Goal: Task Accomplishment & Management: Use online tool/utility

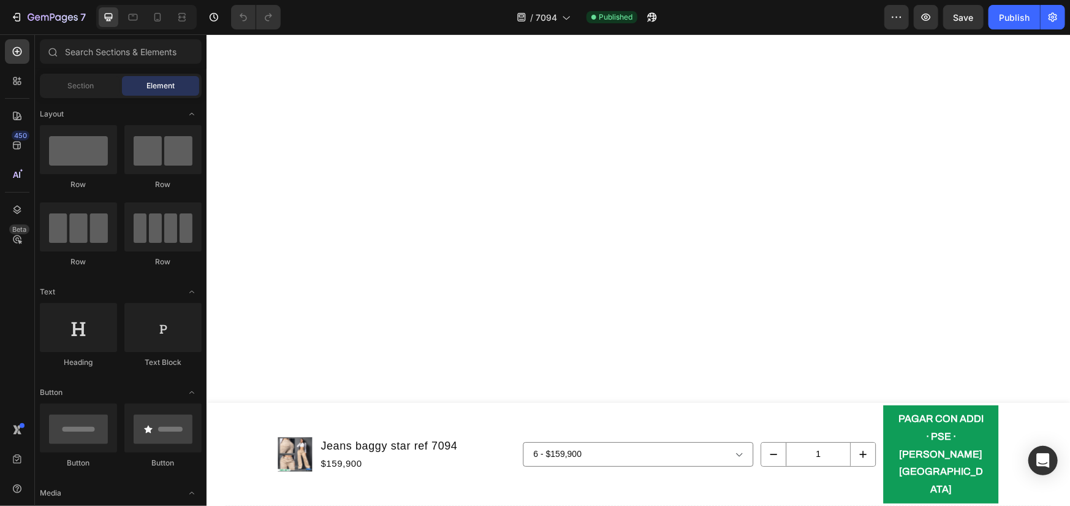
scroll to position [429, 0]
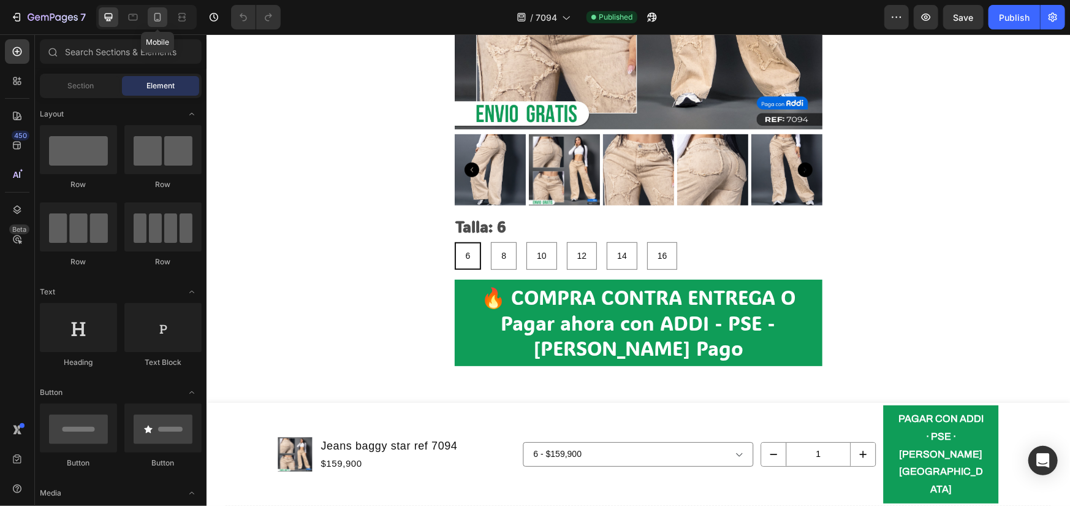
click at [148, 13] on div at bounding box center [158, 17] width 20 height 20
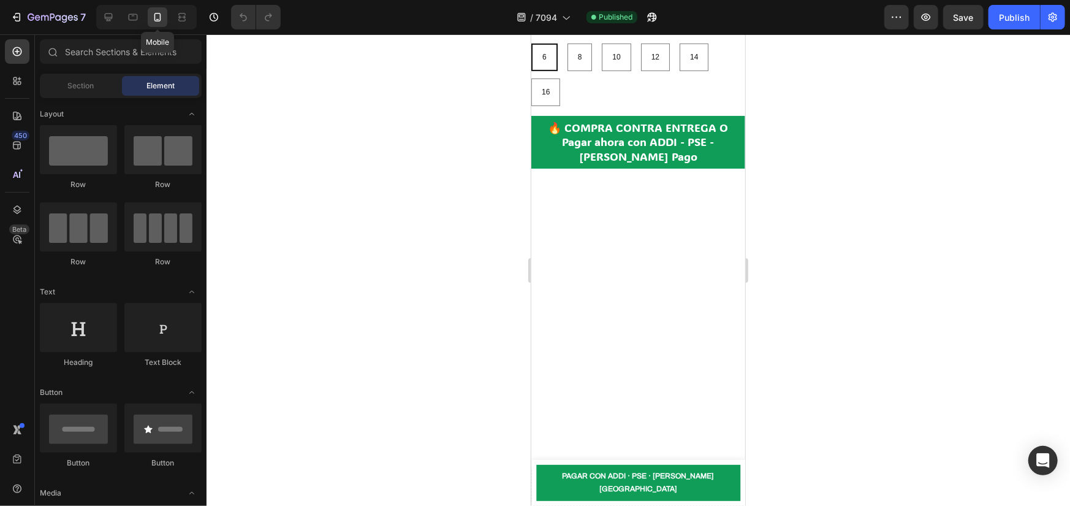
scroll to position [294, 0]
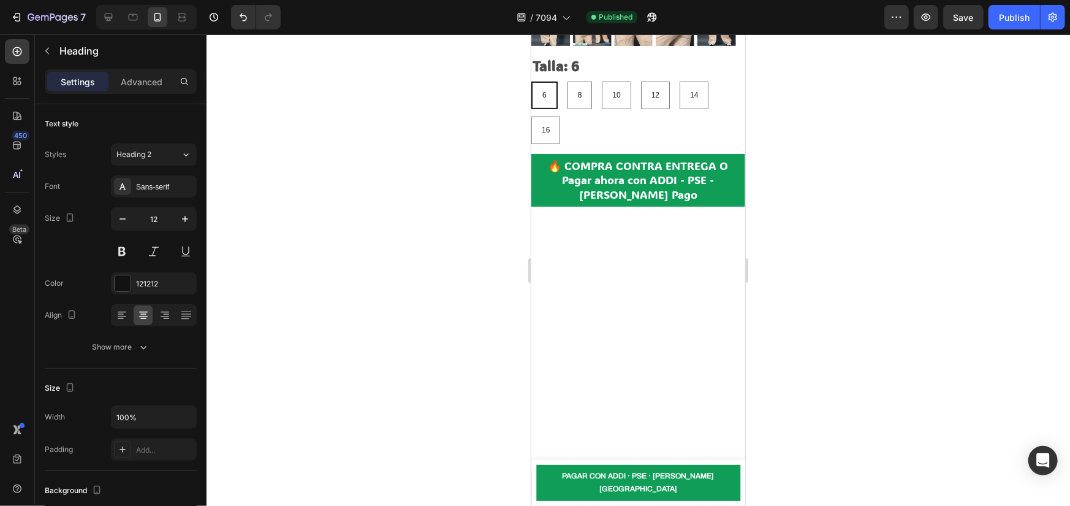
click at [771, 238] on div at bounding box center [639, 269] width 864 height 471
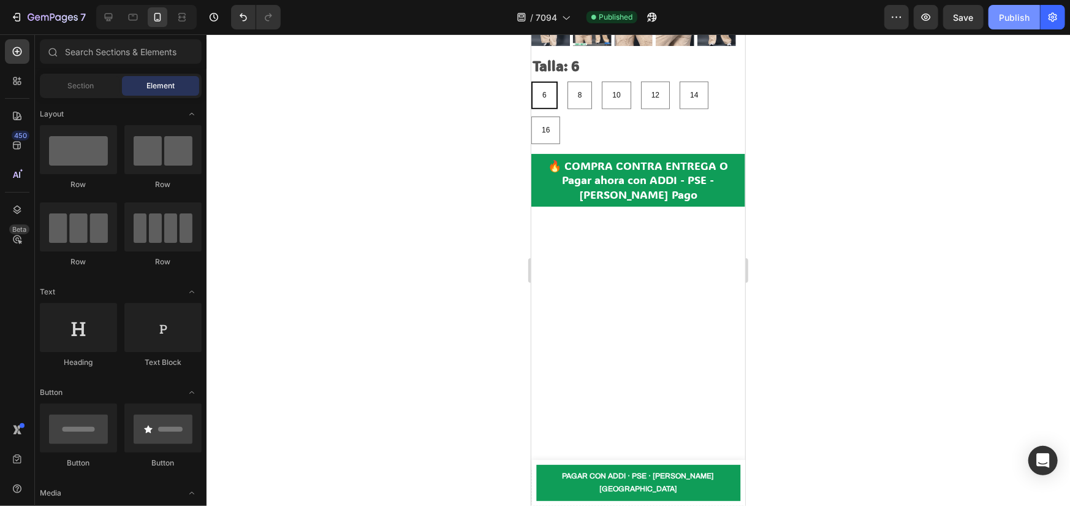
click at [993, 20] on button "Publish" at bounding box center [1015, 17] width 52 height 25
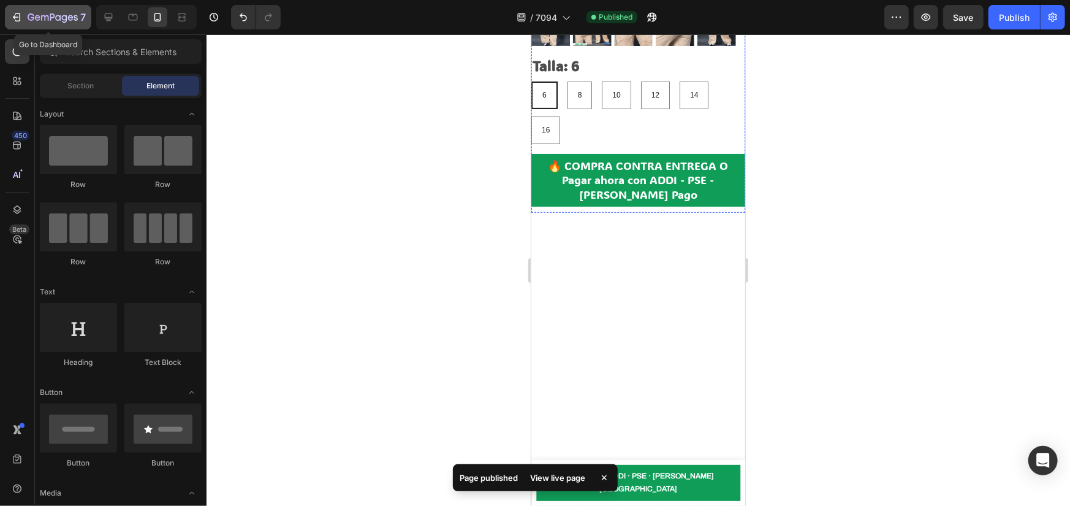
click at [47, 18] on icon "button" at bounding box center [53, 18] width 50 height 10
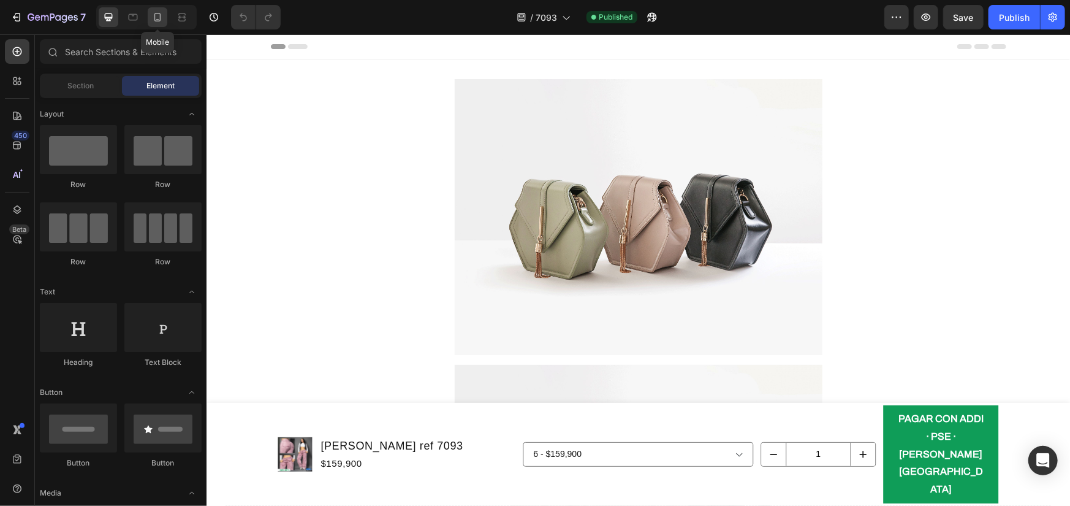
click at [154, 21] on icon at bounding box center [157, 17] width 12 height 12
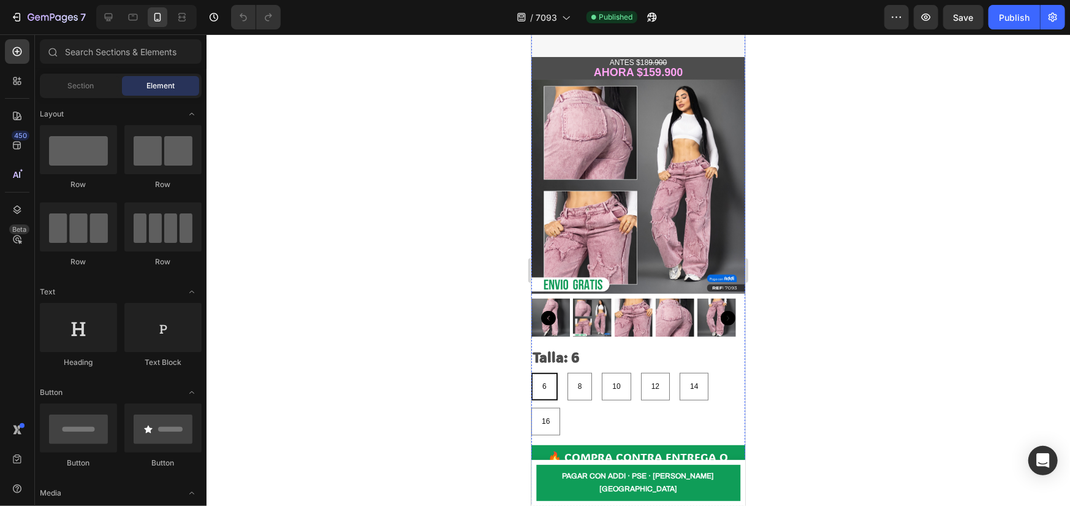
scroll to position [184, 0]
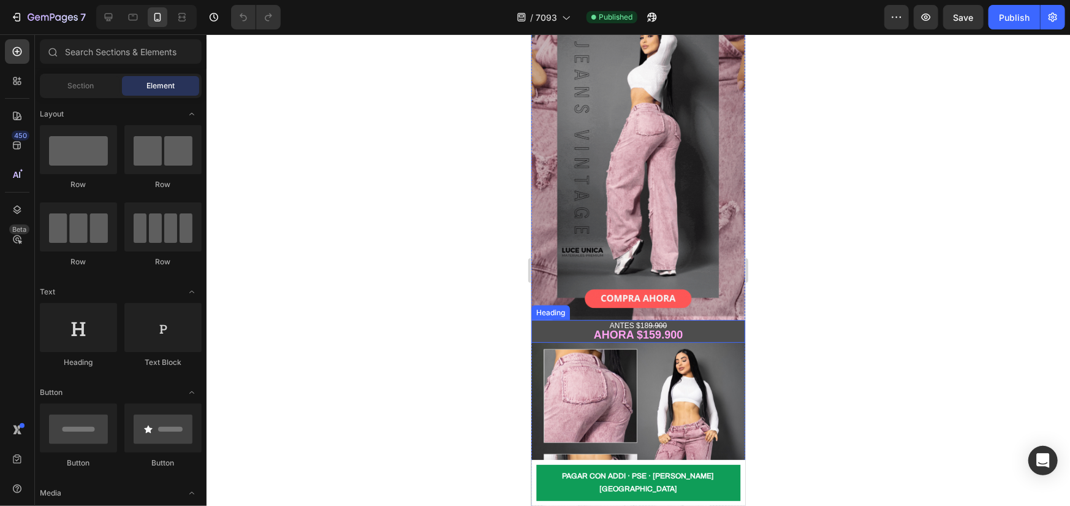
click at [650, 328] on strong "AHORA $159.900" at bounding box center [637, 334] width 89 height 12
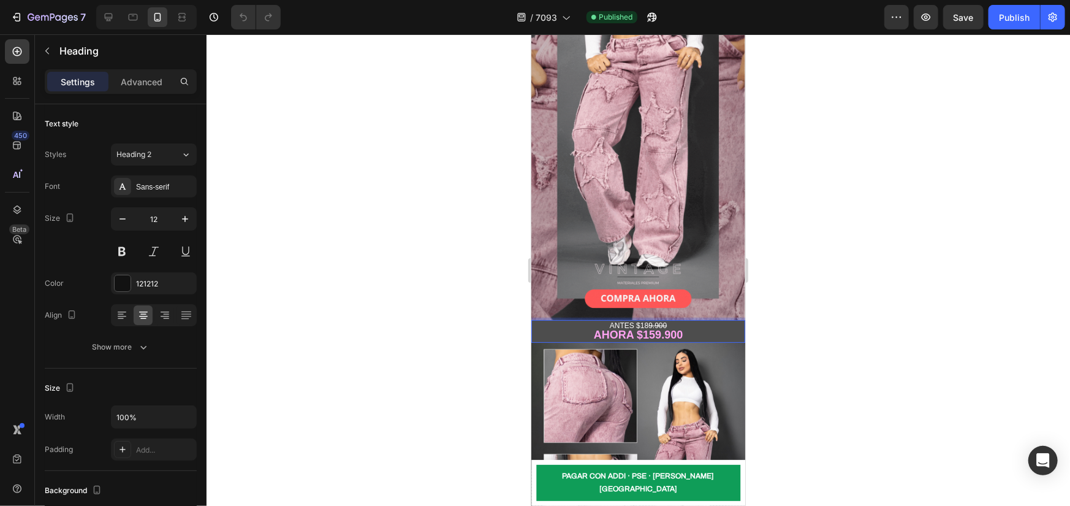
click at [649, 328] on strong "AHORA $159.900" at bounding box center [637, 334] width 89 height 12
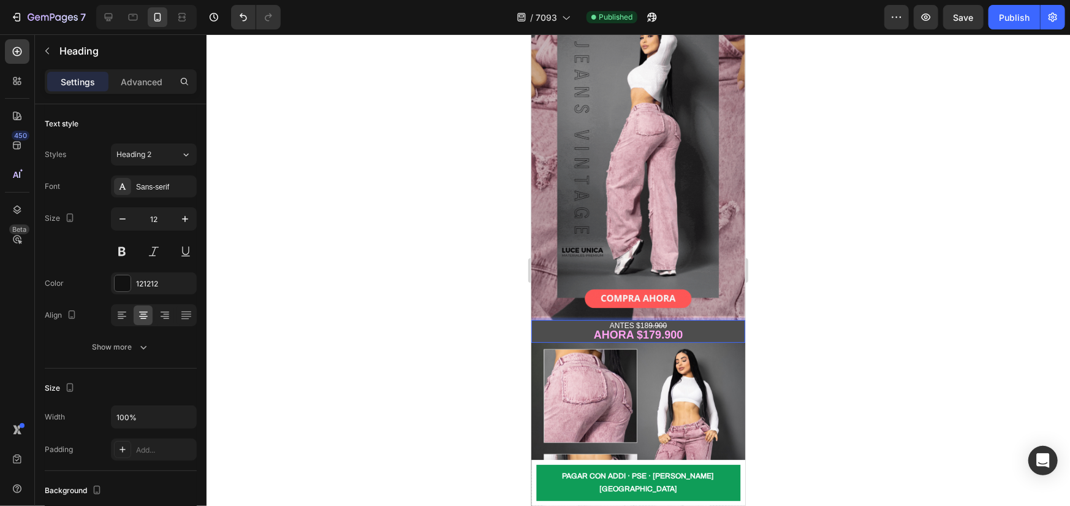
click at [780, 301] on div at bounding box center [639, 269] width 864 height 471
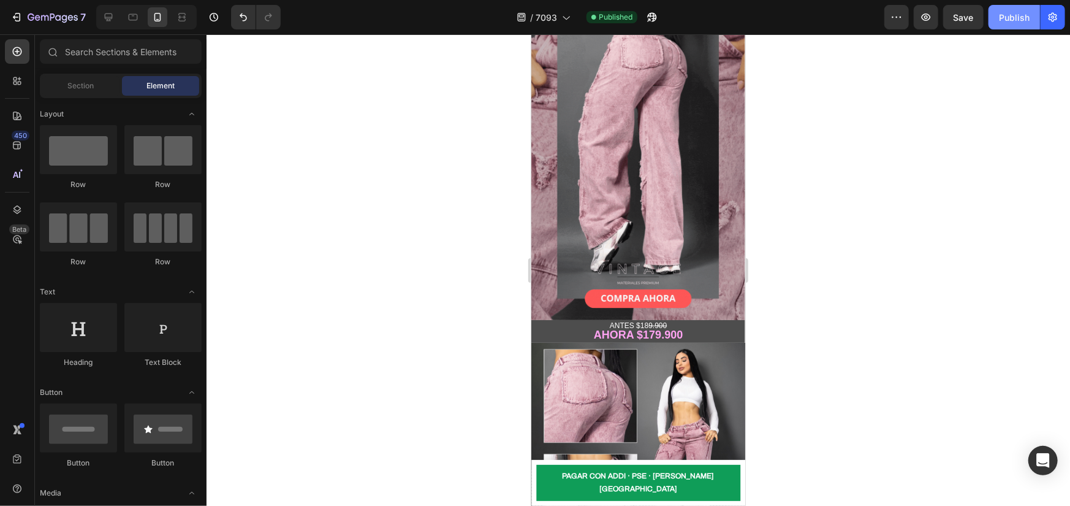
click at [1028, 17] on div "Publish" at bounding box center [1014, 17] width 31 height 13
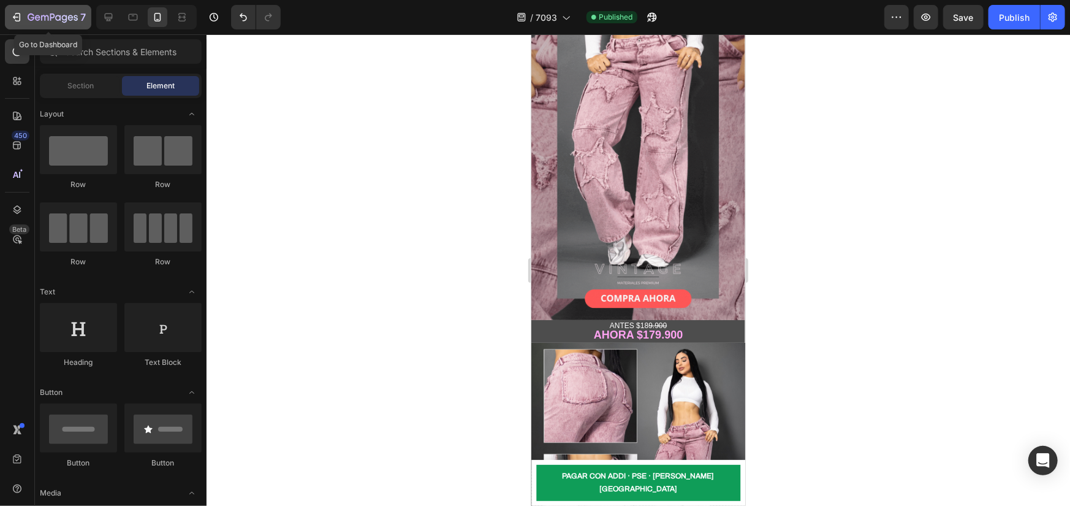
click at [47, 6] on button "7" at bounding box center [48, 17] width 86 height 25
